Goal: Check status: Check status

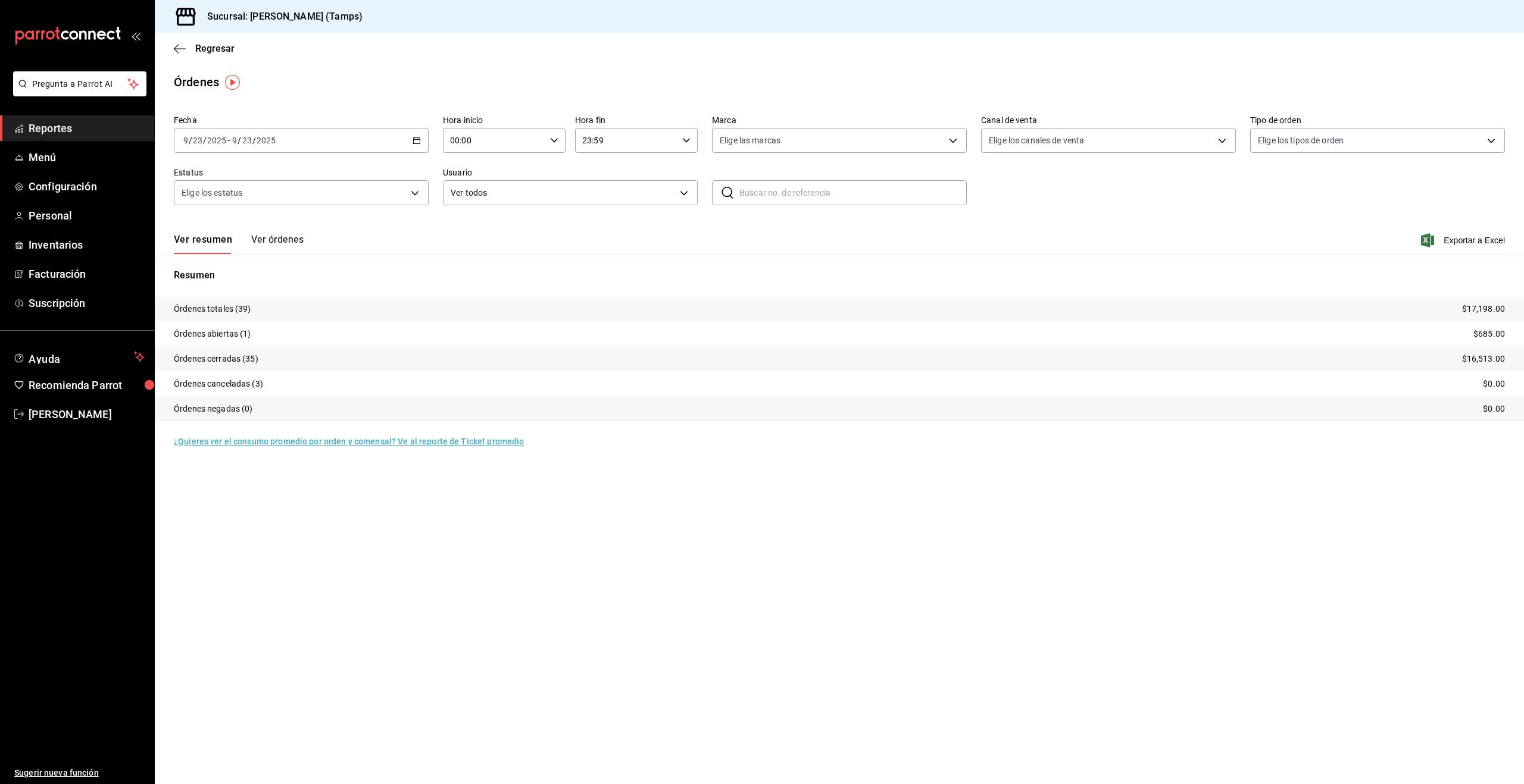
click at [274, 238] on button "Ver órdenes" at bounding box center [277, 244] width 53 height 20
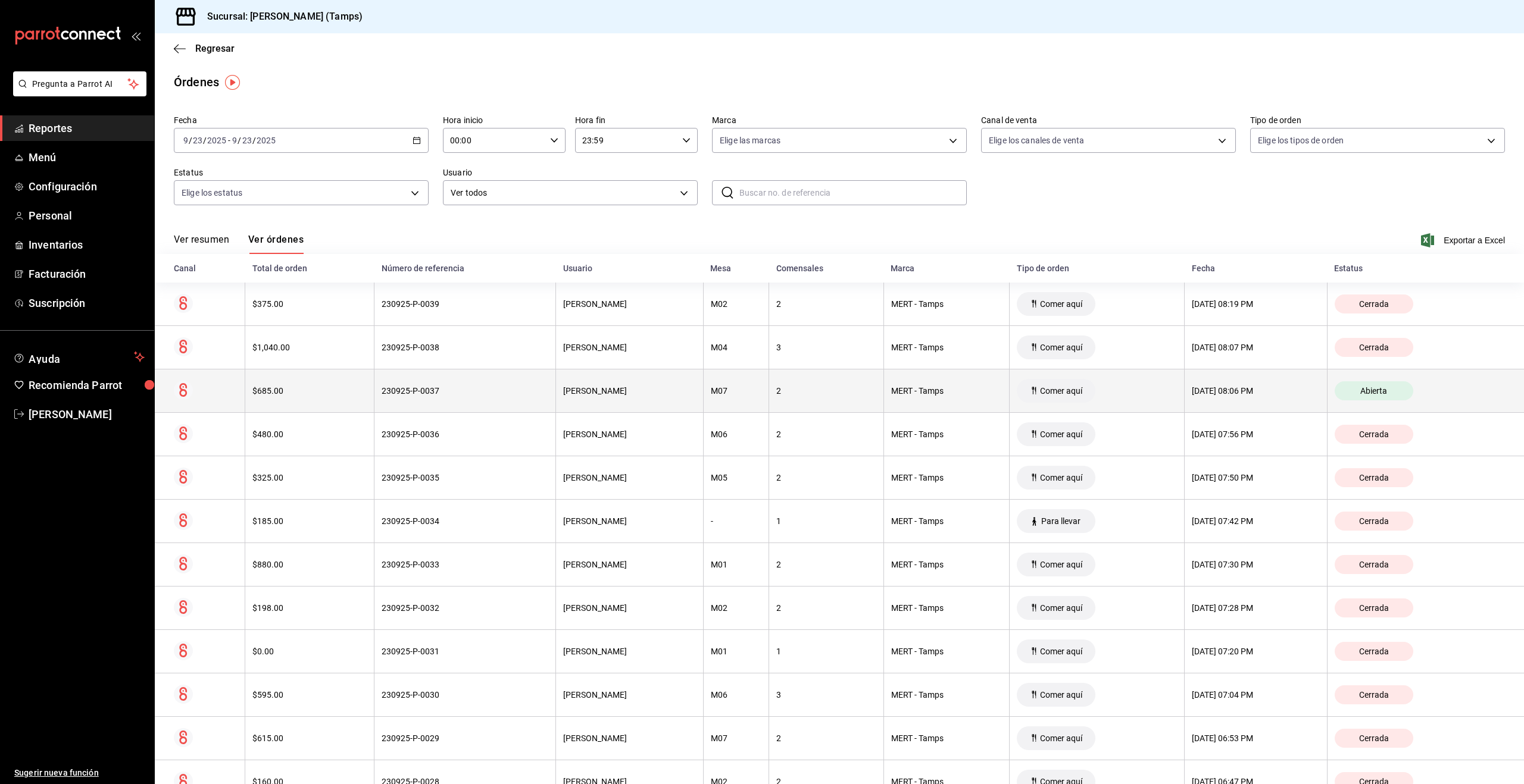
click at [584, 391] on div "[PERSON_NAME]" at bounding box center [629, 391] width 132 height 9
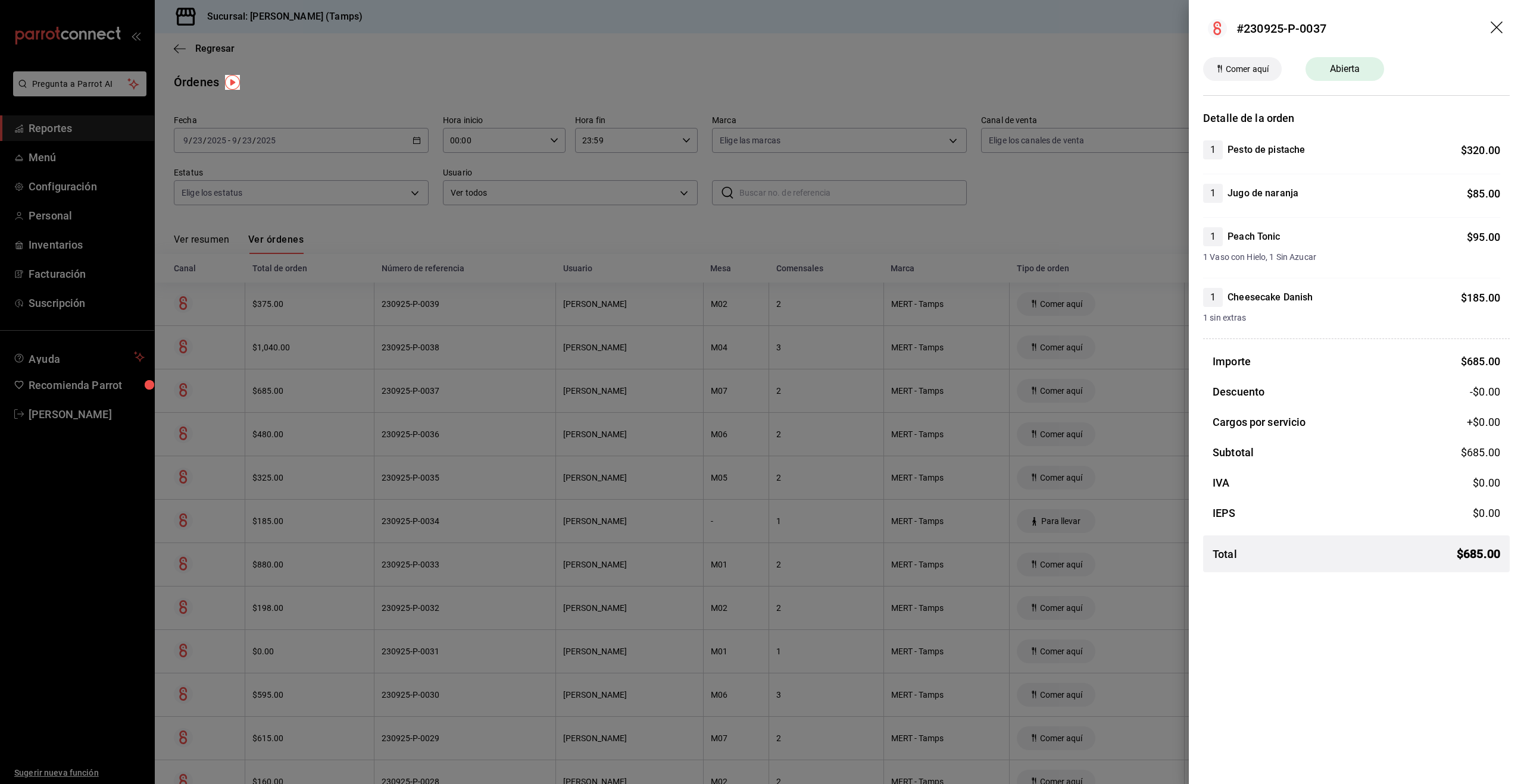
click at [1113, 194] on div at bounding box center [762, 392] width 1524 height 784
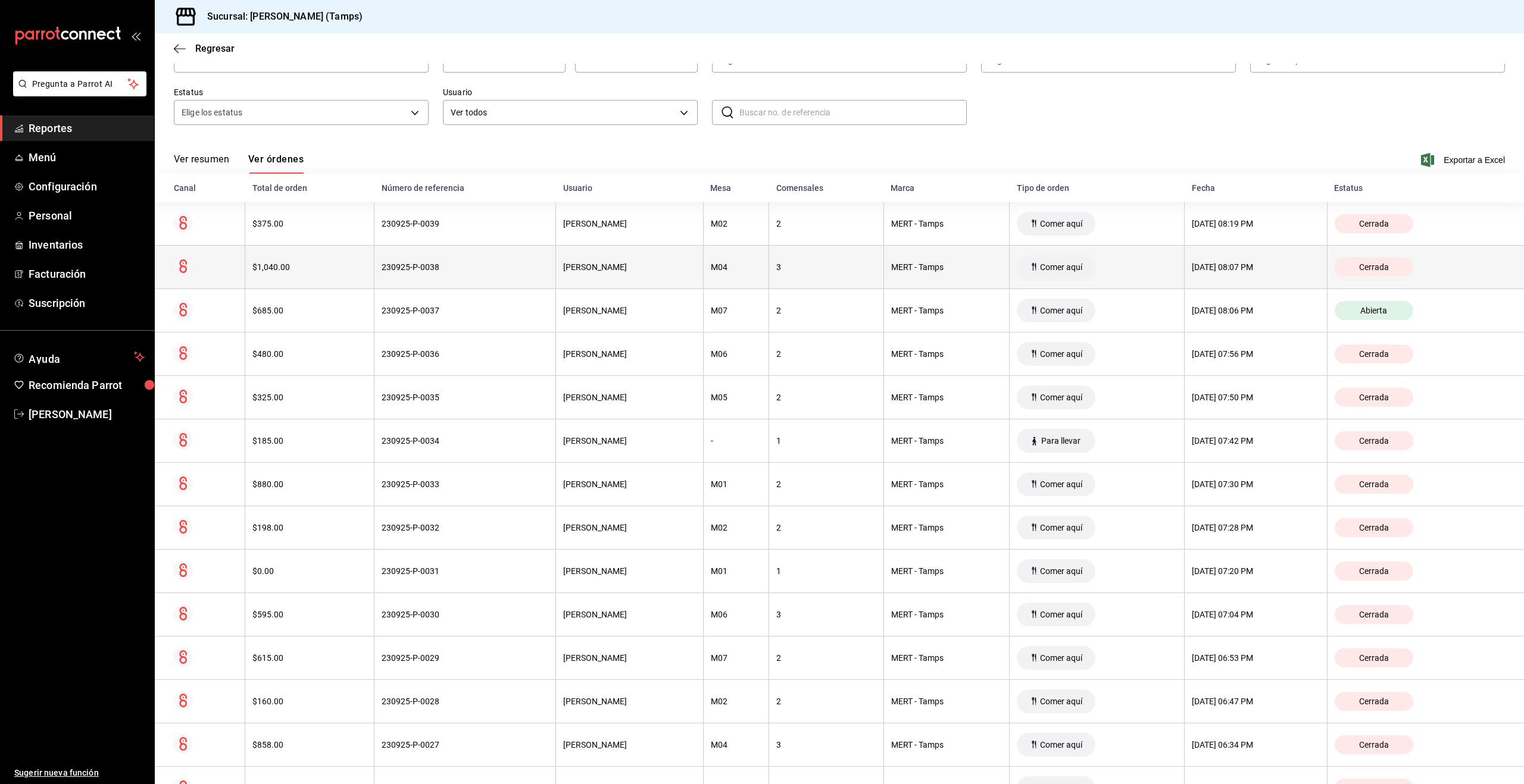
scroll to position [81, 0]
click at [802, 267] on div "3" at bounding box center [826, 266] width 100 height 9
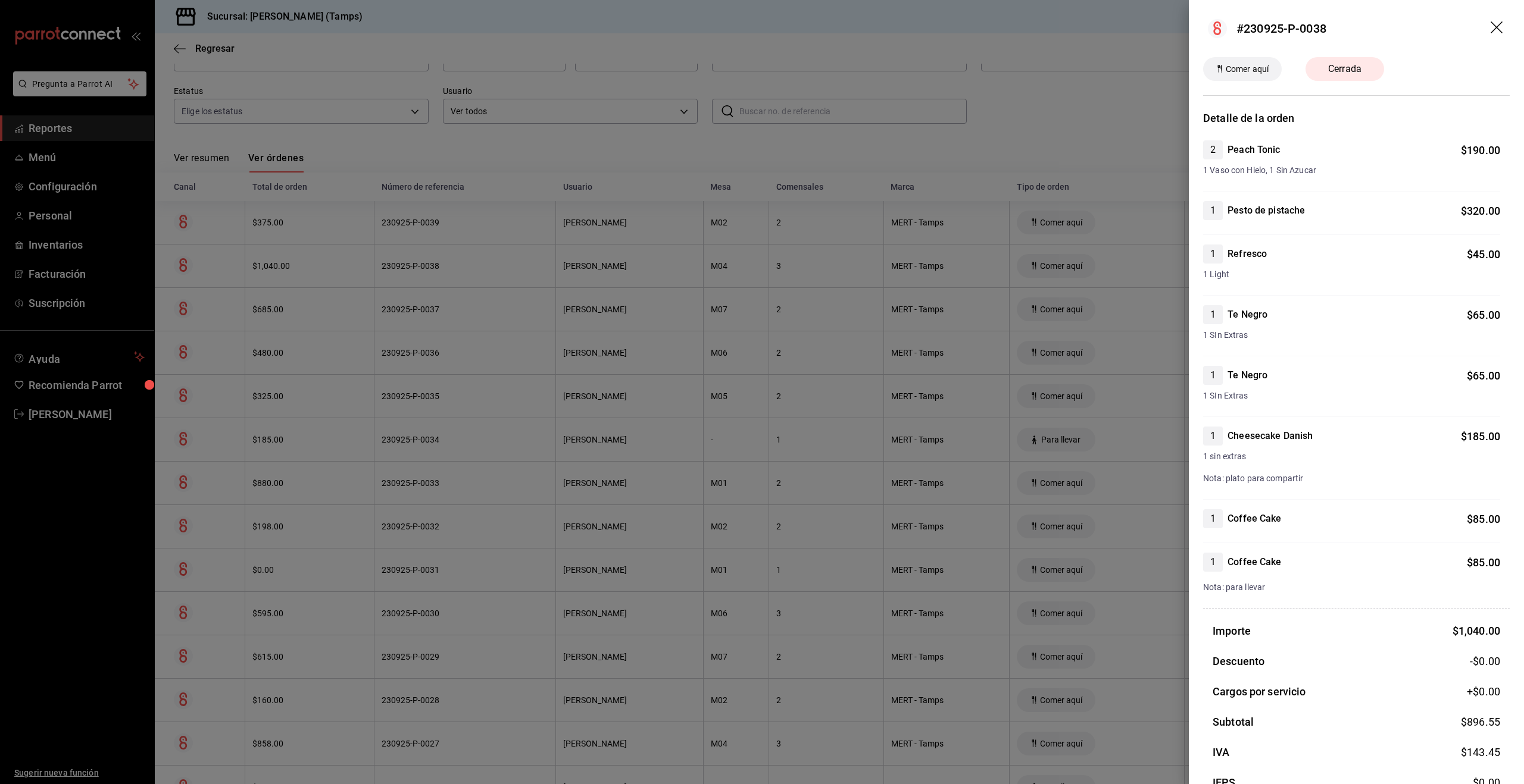
click at [815, 248] on div at bounding box center [762, 392] width 1524 height 784
